Goal: Information Seeking & Learning: Learn about a topic

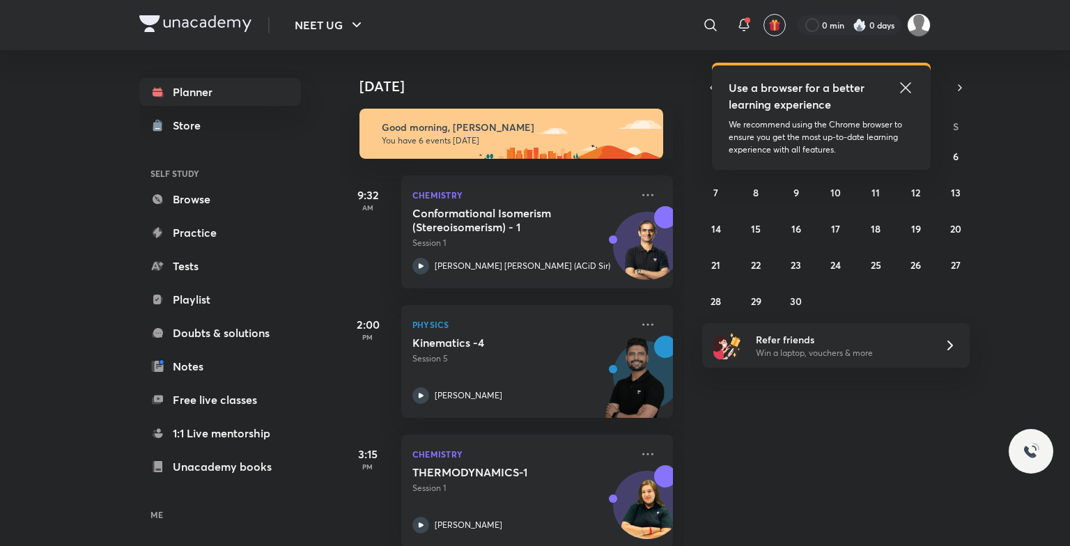
click at [910, 85] on icon at bounding box center [905, 87] width 17 height 17
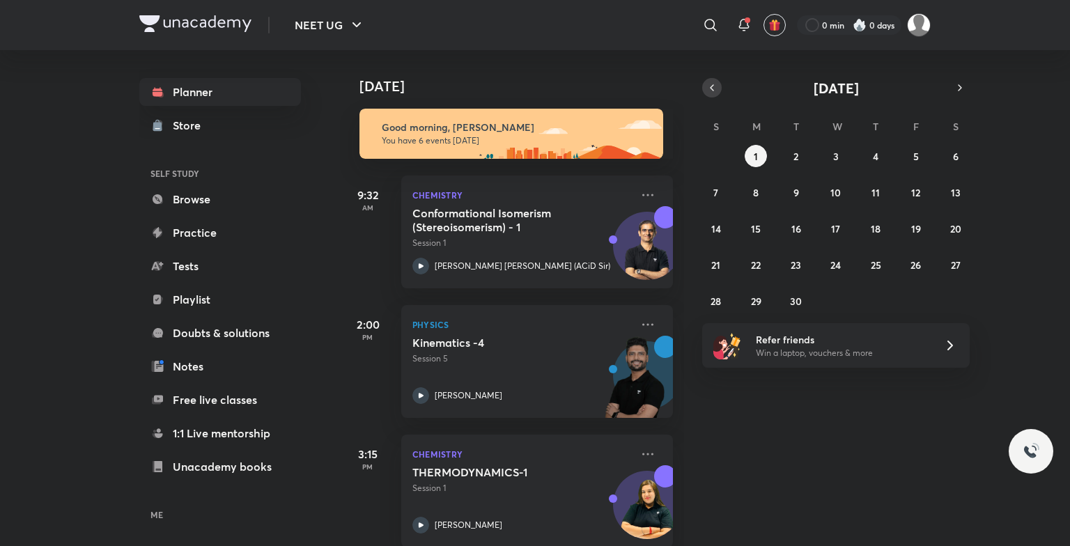
click at [716, 91] on icon "button" at bounding box center [712, 88] width 11 height 13
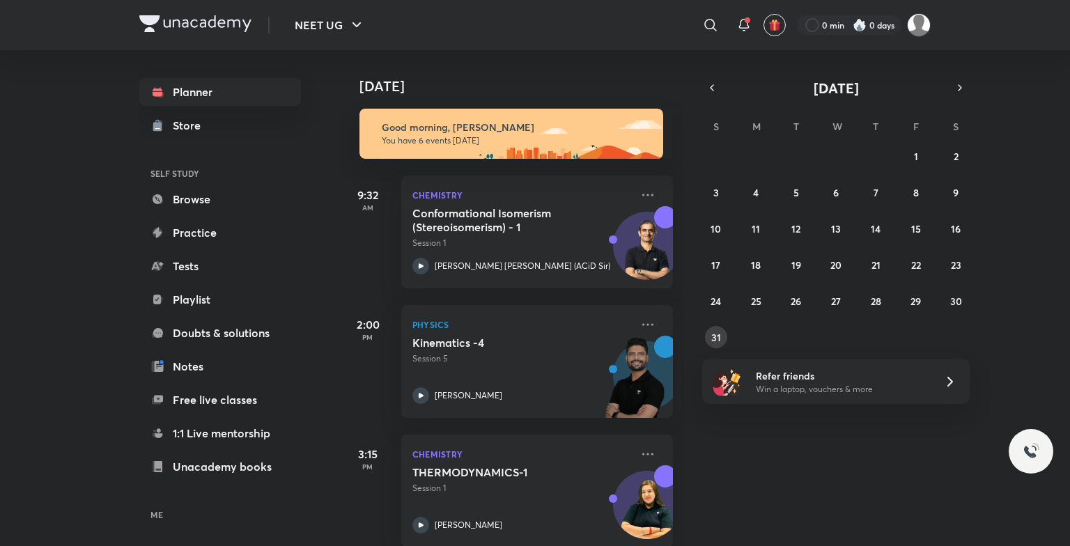
click at [705, 337] on button "31" at bounding box center [716, 337] width 22 height 22
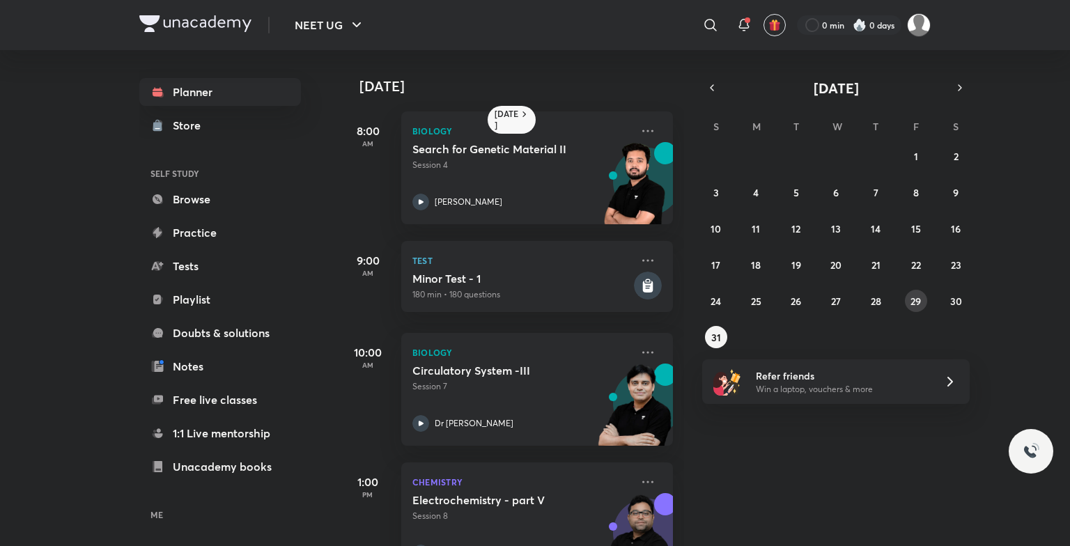
click at [920, 300] on abbr "29" at bounding box center [916, 301] width 10 height 13
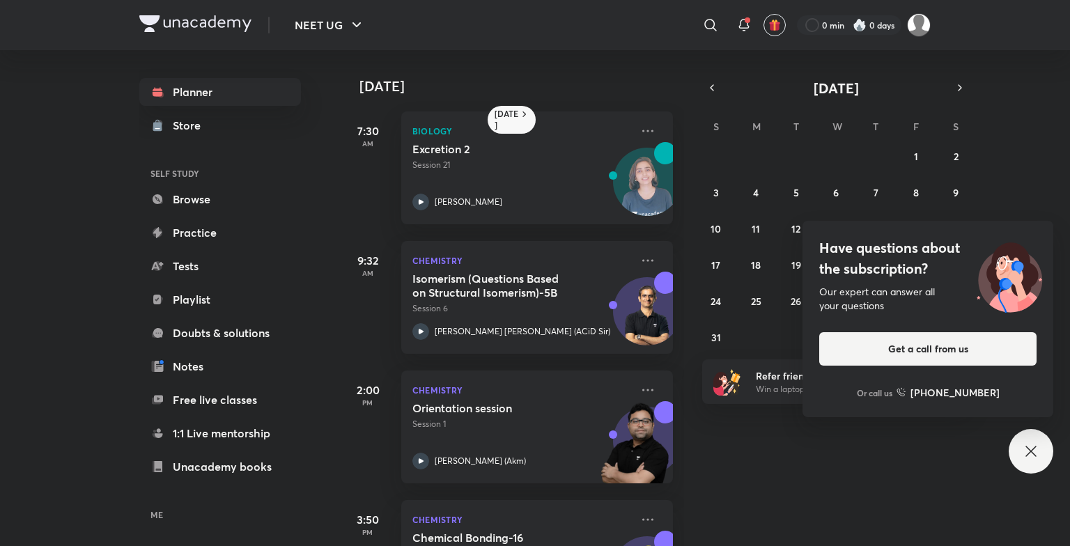
click at [1026, 452] on icon at bounding box center [1031, 451] width 17 height 17
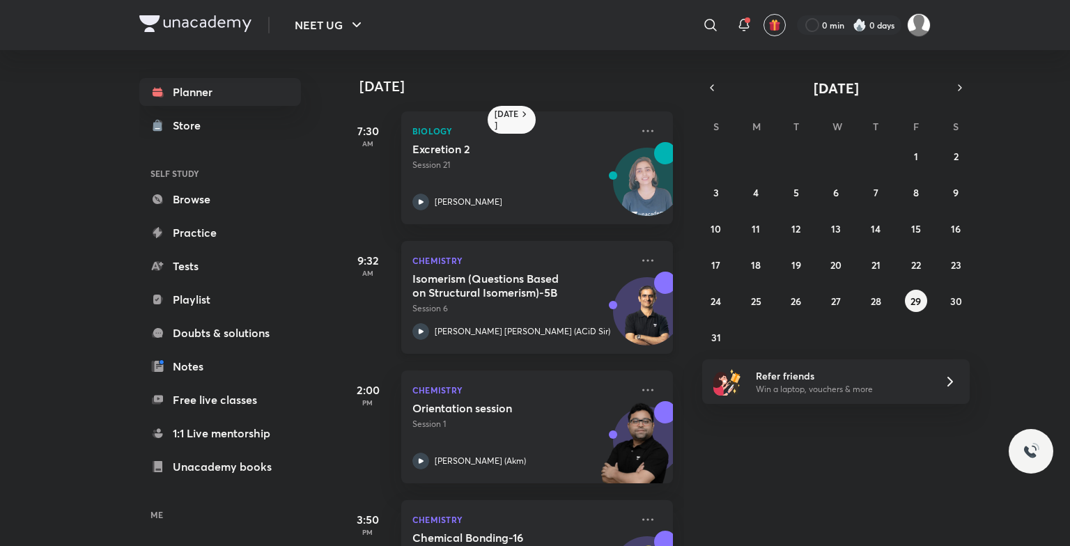
click at [563, 318] on div "Isomerism (Questions Based on Structural Isomerism)-5B Session 6 [PERSON_NAME] …" at bounding box center [521, 306] width 219 height 68
